Goal: Navigation & Orientation: Find specific page/section

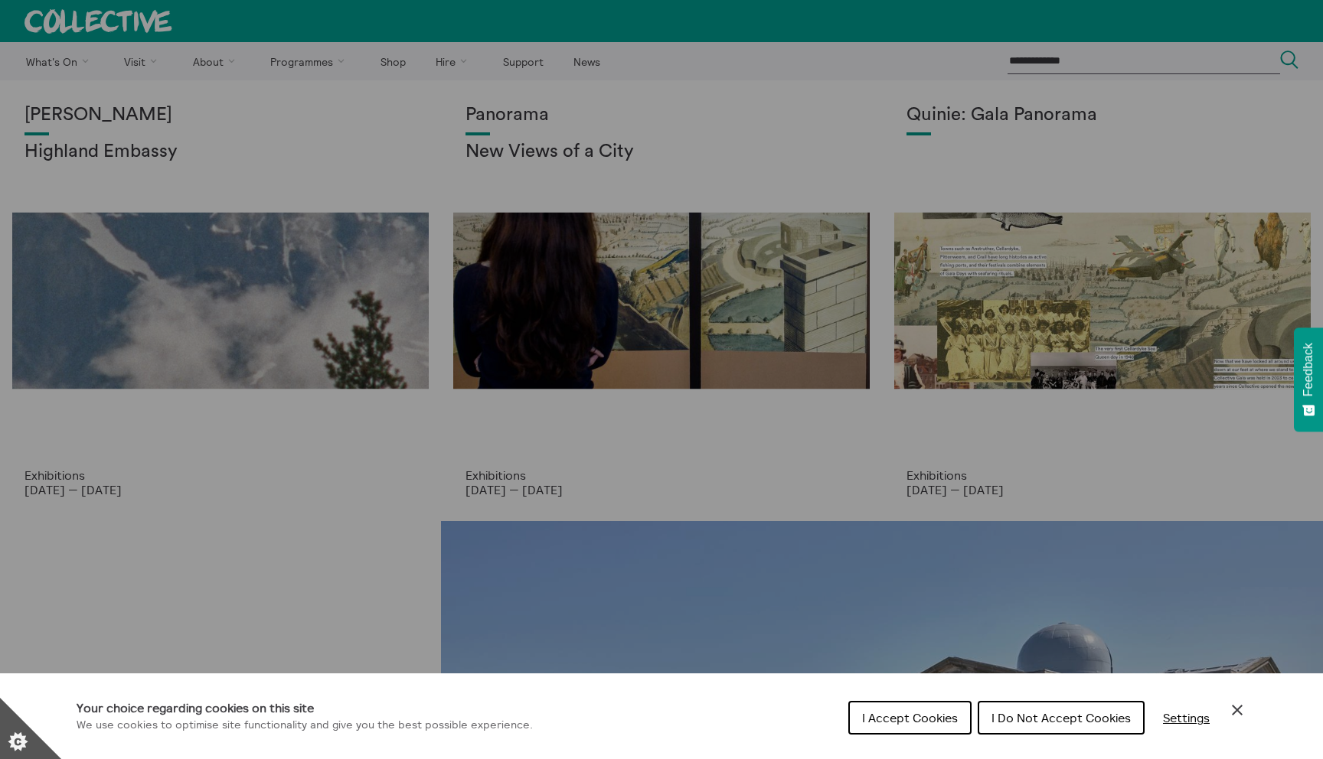
click at [1242, 709] on icon "Close Cookie Control" at bounding box center [1237, 710] width 18 height 18
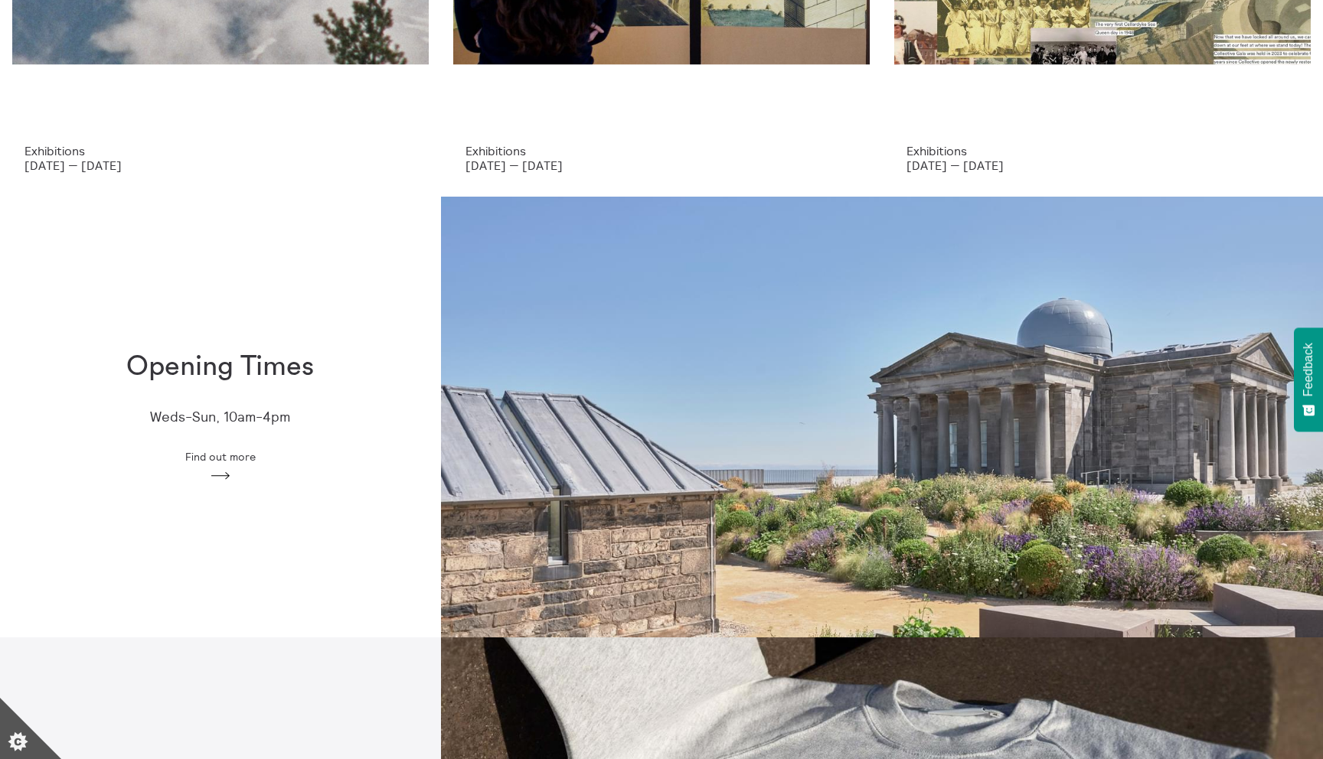
scroll to position [326, 0]
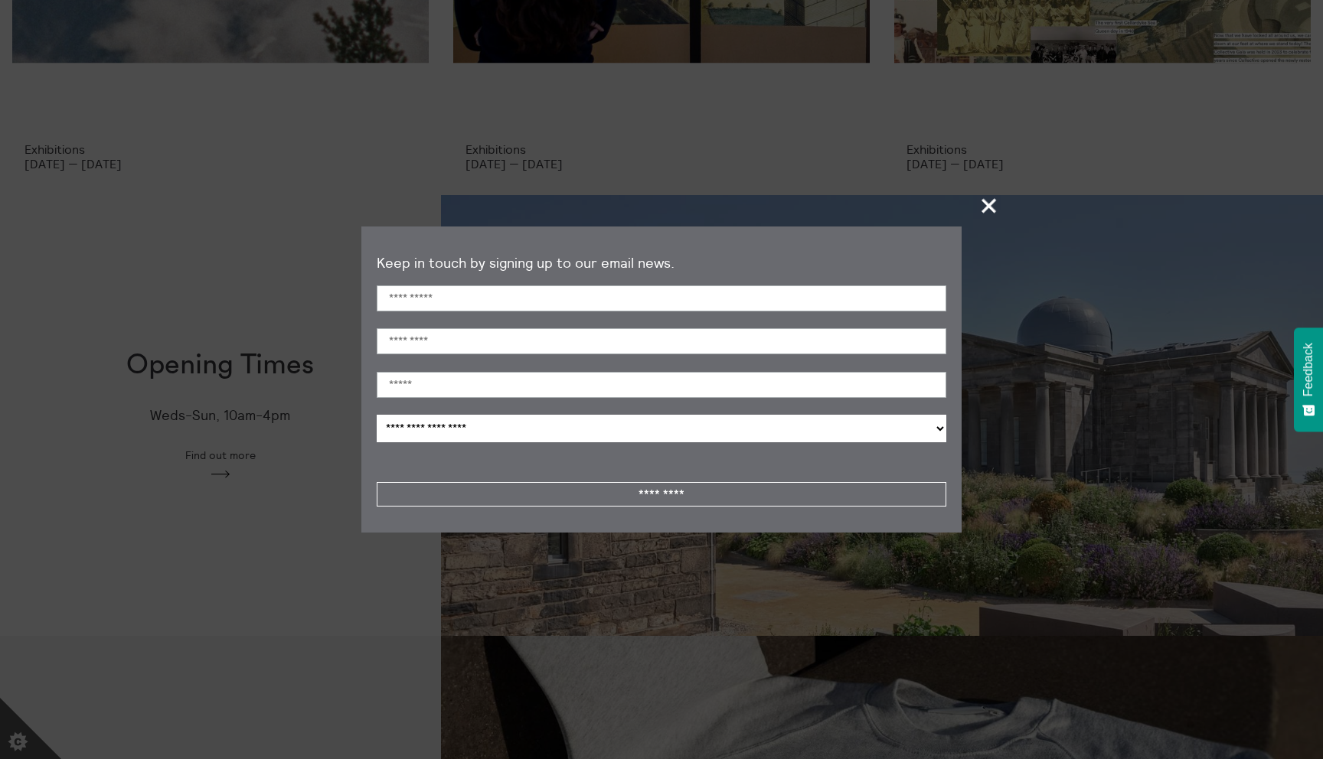
click at [991, 207] on span "+" at bounding box center [989, 205] width 45 height 45
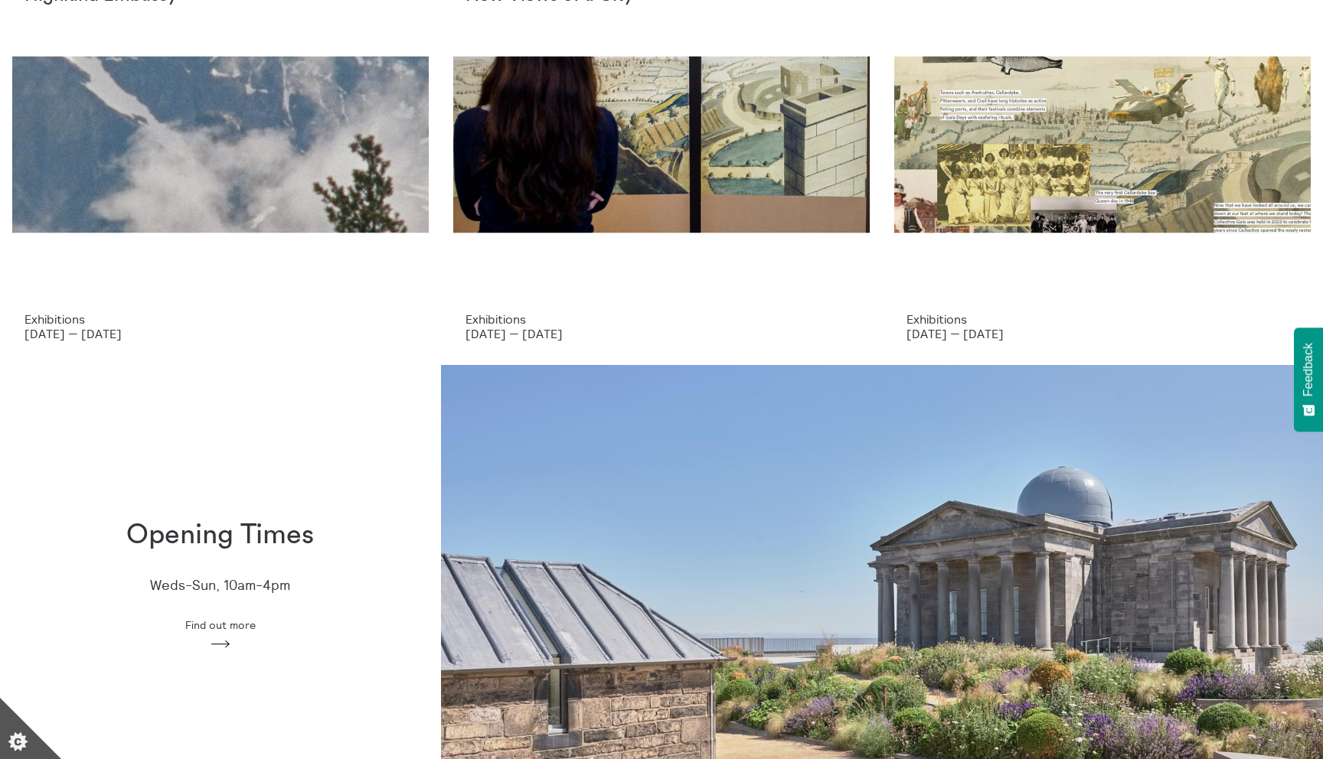
scroll to position [0, 0]
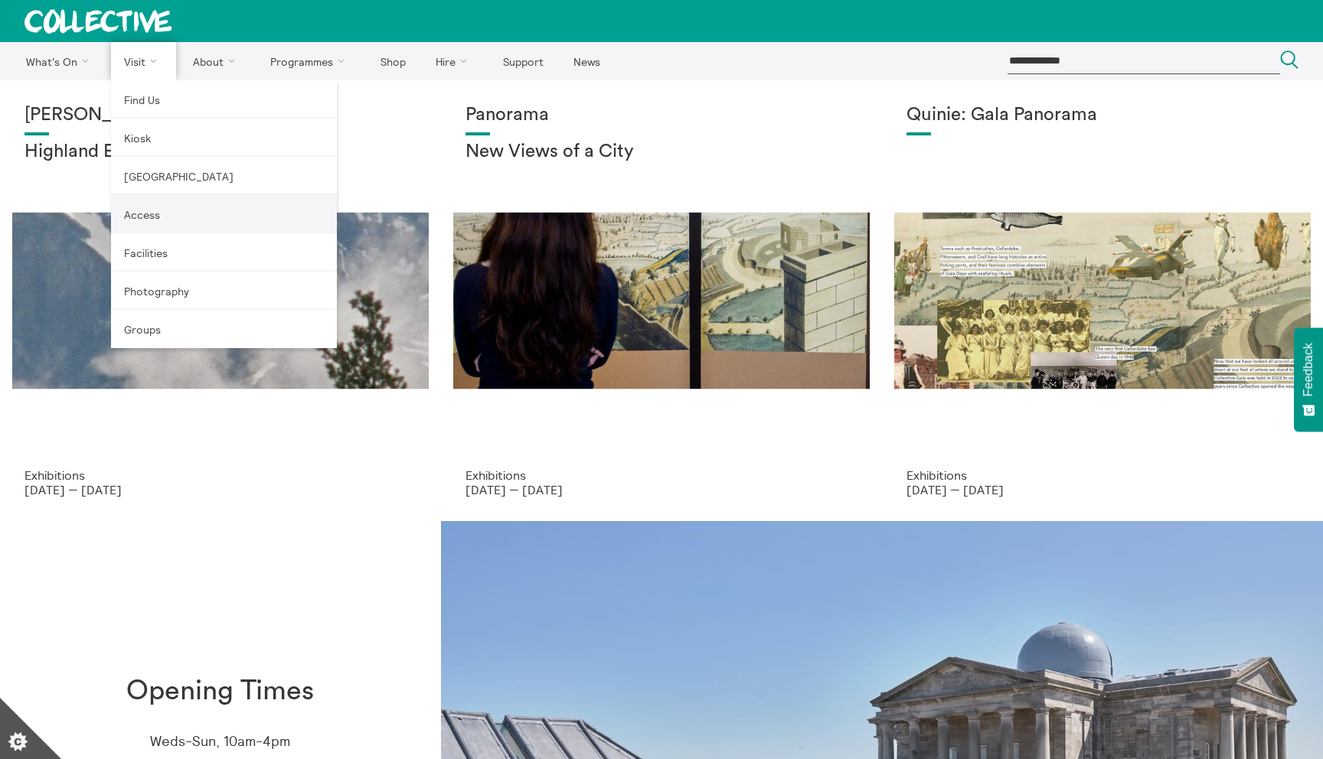
click at [132, 212] on link "Access" at bounding box center [224, 214] width 226 height 38
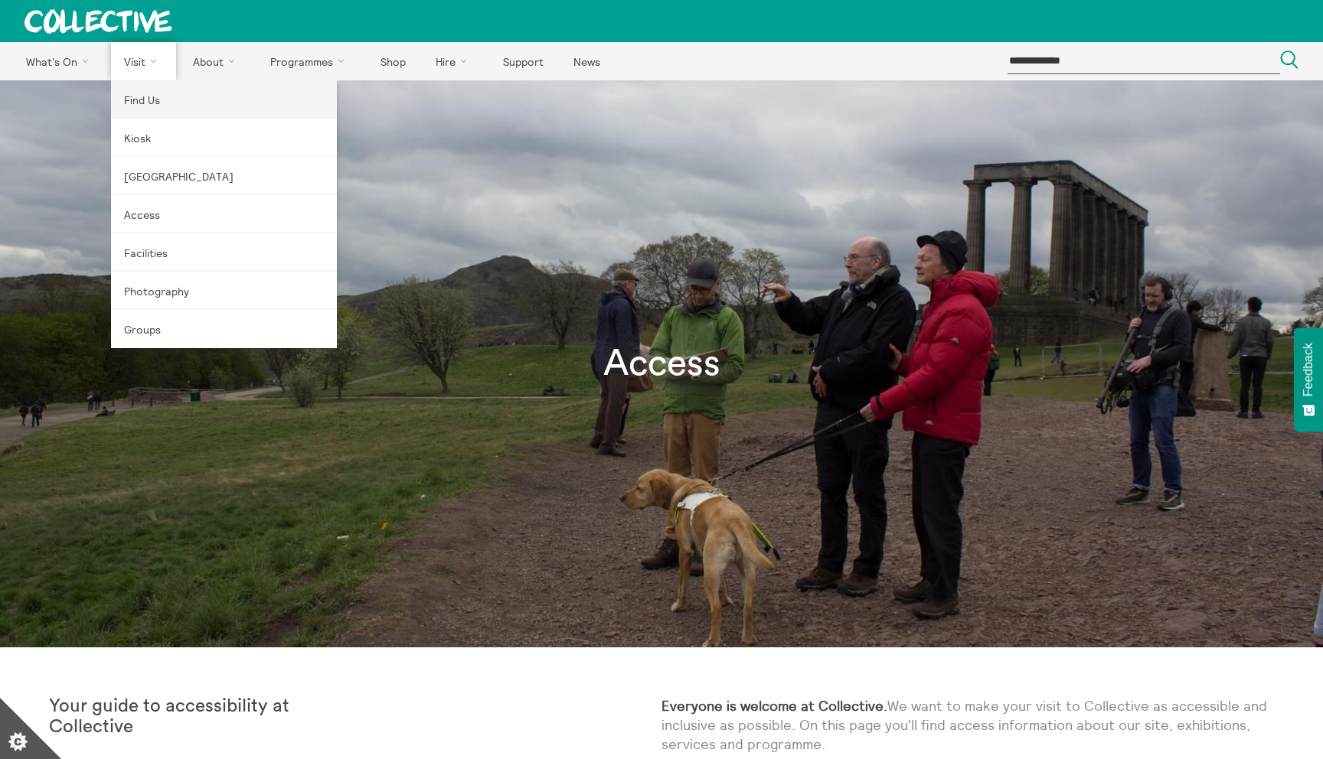
click at [136, 100] on link "Find Us" at bounding box center [224, 99] width 226 height 38
